Goal: Information Seeking & Learning: Learn about a topic

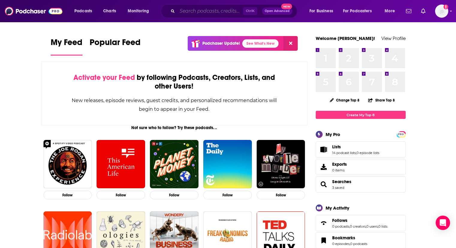
click at [201, 14] on input "Search podcasts, credits, & more..." at bounding box center [210, 11] width 66 height 10
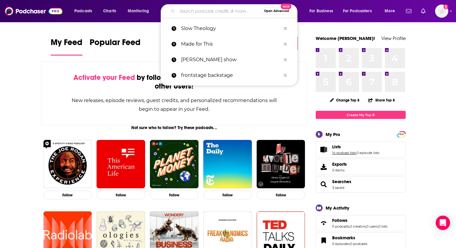
click at [338, 154] on link "14 podcast lists" at bounding box center [344, 152] width 24 height 4
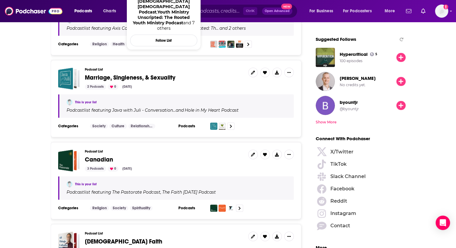
scroll to position [719, 0]
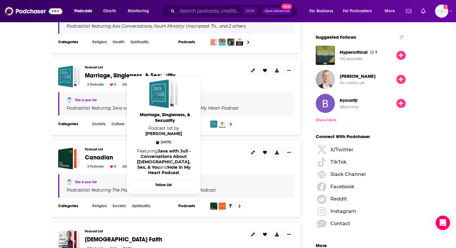
click at [162, 72] on span "Marriage, Singleness, & Sexuality" at bounding box center [130, 75] width 91 height 7
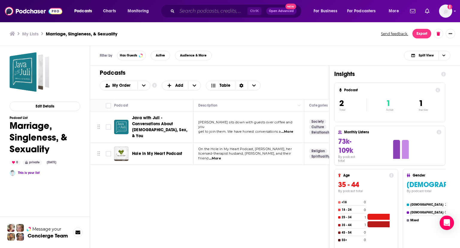
click at [209, 11] on input "Search podcasts, credits, & more..." at bounding box center [212, 11] width 70 height 10
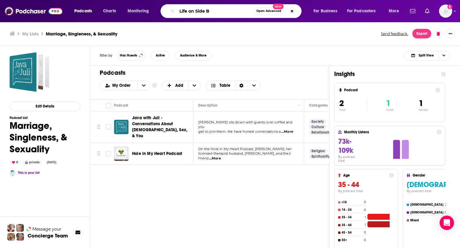
type input "Life on Side B"
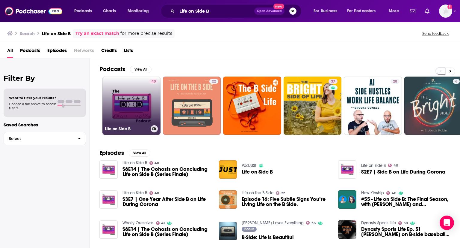
click at [137, 94] on link "40 Life on Side B" at bounding box center [132, 105] width 58 height 58
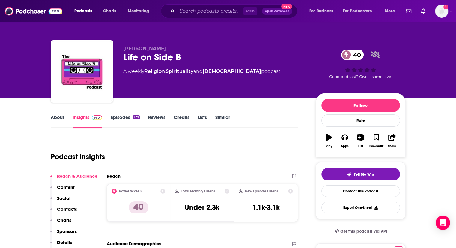
click at [59, 116] on link "About" at bounding box center [57, 121] width 13 height 14
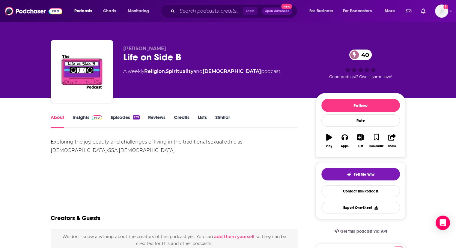
click at [120, 114] on div "About Insights Episodes 129 Reviews Credits Lists Similar" at bounding box center [174, 120] width 247 height 15
click at [119, 116] on link "Episodes 129" at bounding box center [124, 121] width 29 height 14
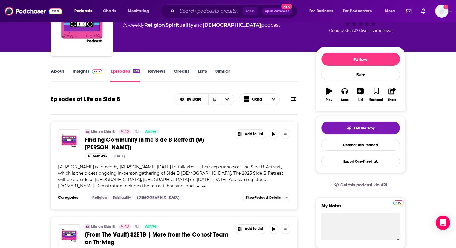
scroll to position [60, 0]
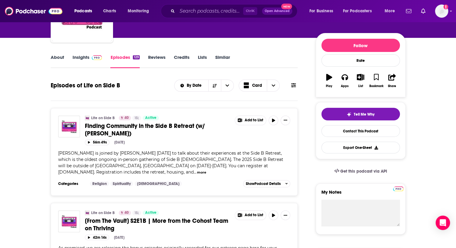
click at [197, 170] on button "more" at bounding box center [201, 172] width 9 height 5
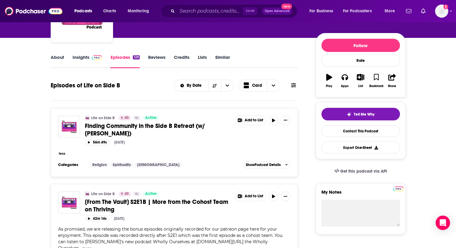
click at [113, 126] on span "Finding Community in the Side B Retreat (w/ [PERSON_NAME])" at bounding box center [145, 129] width 120 height 15
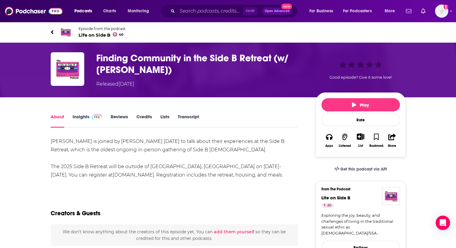
click at [51, 32] on icon at bounding box center [52, 32] width 2 height 4
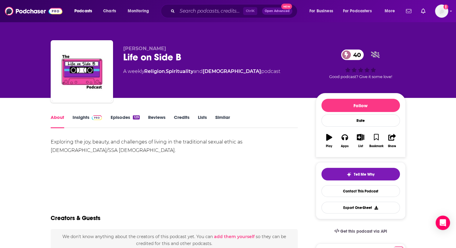
click at [125, 118] on link "Episodes 129" at bounding box center [124, 121] width 29 height 14
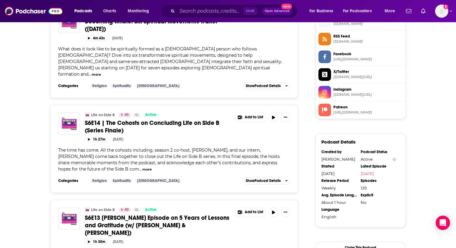
scroll to position [450, 0]
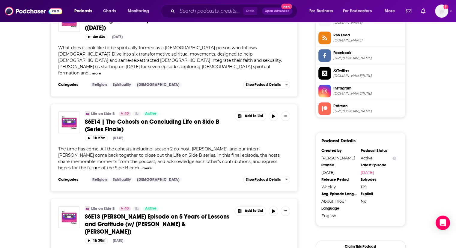
click at [142, 165] on button "more" at bounding box center [146, 167] width 9 height 5
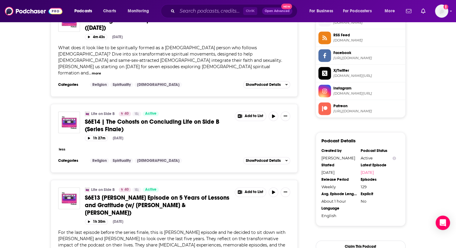
click at [114, 118] on span "S6E14 | The Cohosts on Concluding Life on Side B (Series Finale)" at bounding box center [152, 125] width 135 height 15
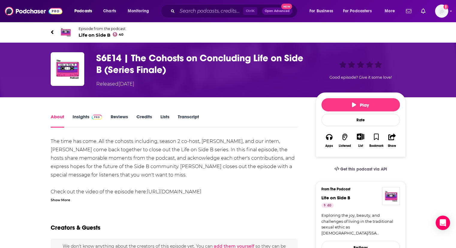
scroll to position [30, 0]
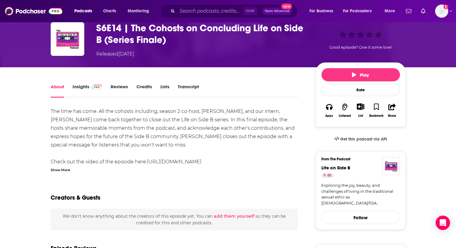
click at [58, 171] on div "Show More" at bounding box center [60, 169] width 19 height 6
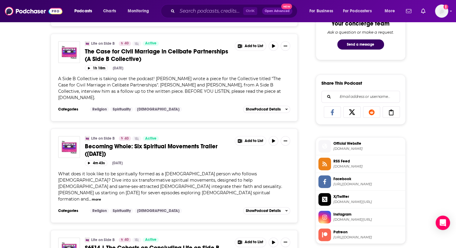
scroll to position [360, 0]
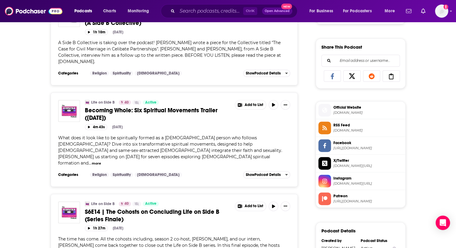
click at [92, 161] on button "more" at bounding box center [96, 163] width 9 height 5
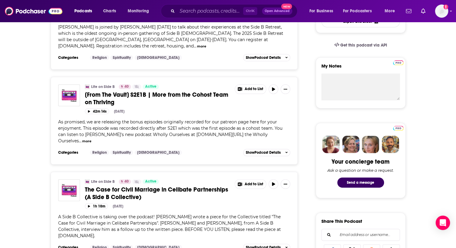
scroll to position [180, 0]
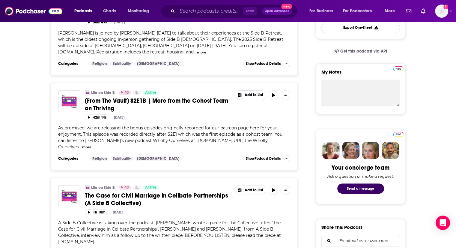
click at [82, 144] on button "more" at bounding box center [86, 146] width 9 height 5
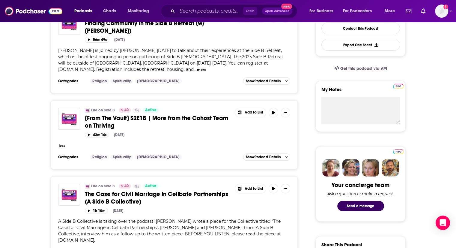
scroll to position [0, 0]
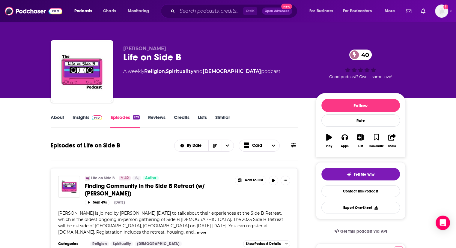
click at [57, 117] on link "About" at bounding box center [57, 121] width 13 height 14
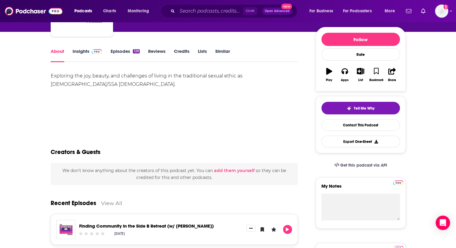
scroll to position [30, 0]
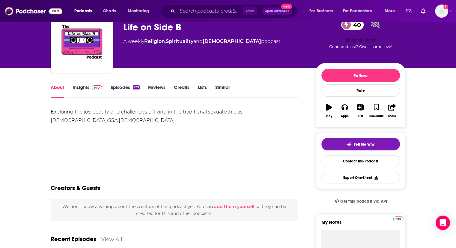
click at [88, 90] on link "Insights" at bounding box center [88, 91] width 30 height 14
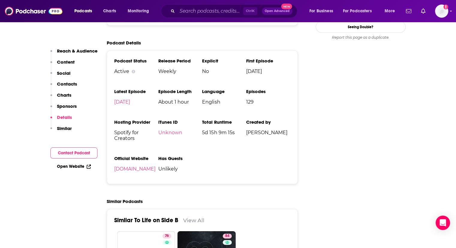
scroll to position [629, 0]
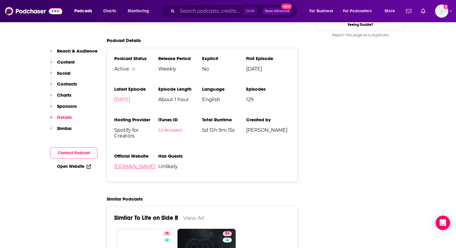
click at [130, 169] on link "[DOMAIN_NAME]" at bounding box center [134, 166] width 41 height 6
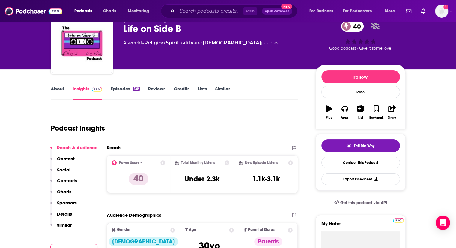
scroll to position [0, 0]
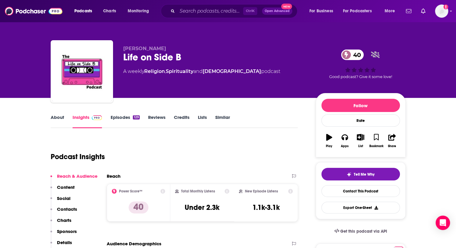
click at [129, 116] on link "Episodes 129" at bounding box center [124, 121] width 29 height 14
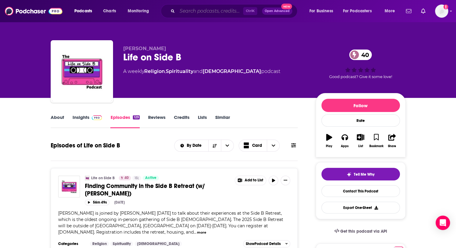
click at [210, 12] on input "Search podcasts, credits, & more..." at bounding box center [210, 11] width 66 height 10
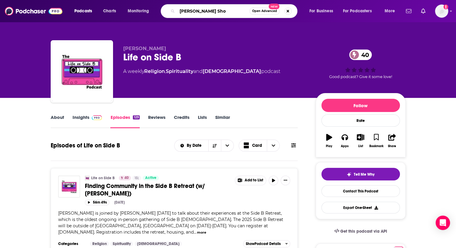
type input "[PERSON_NAME] Show"
